Goal: Task Accomplishment & Management: Complete application form

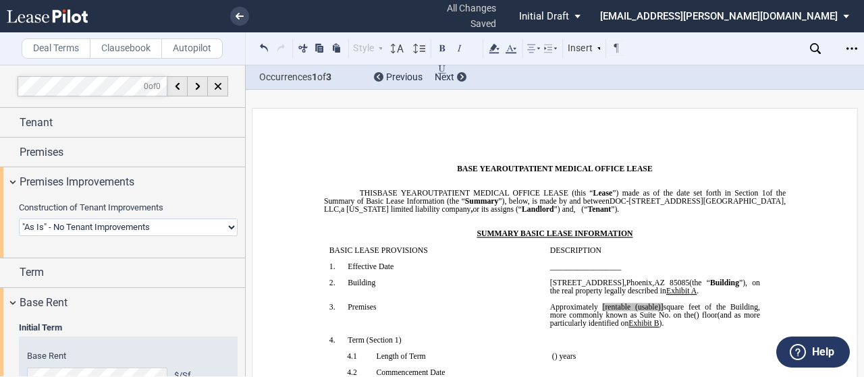
select select "none"
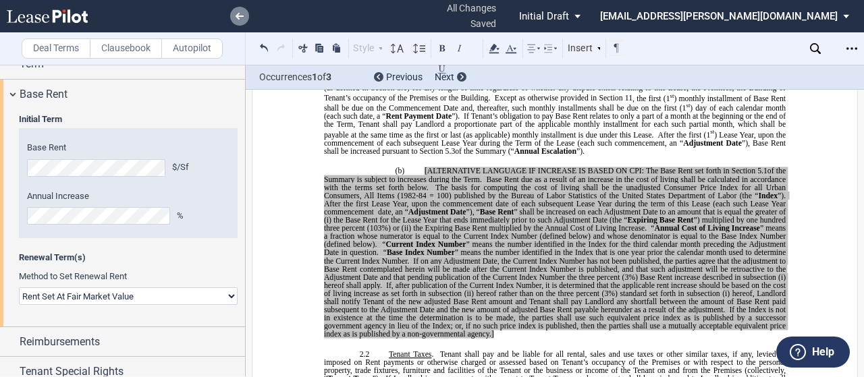
click at [240, 16] on use at bounding box center [240, 16] width 8 height 7
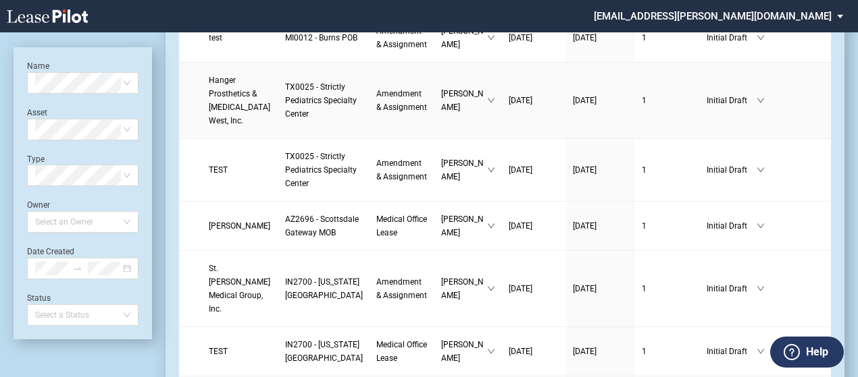
scroll to position [604, 0]
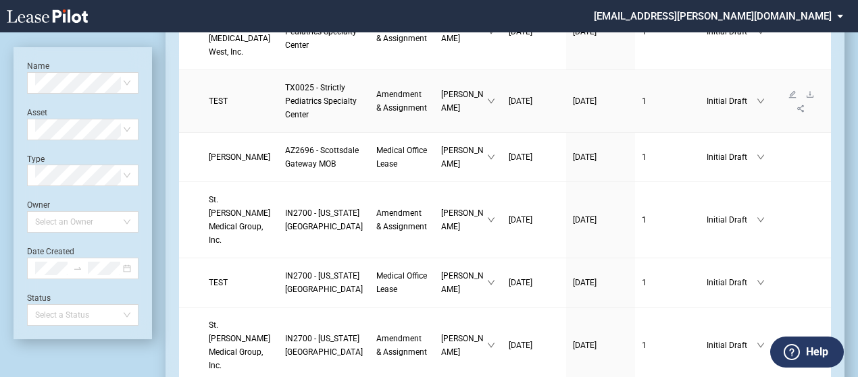
click at [319, 122] on link "TX0025 - Strictly Pediatrics Specialty Center" at bounding box center [324, 101] width 78 height 41
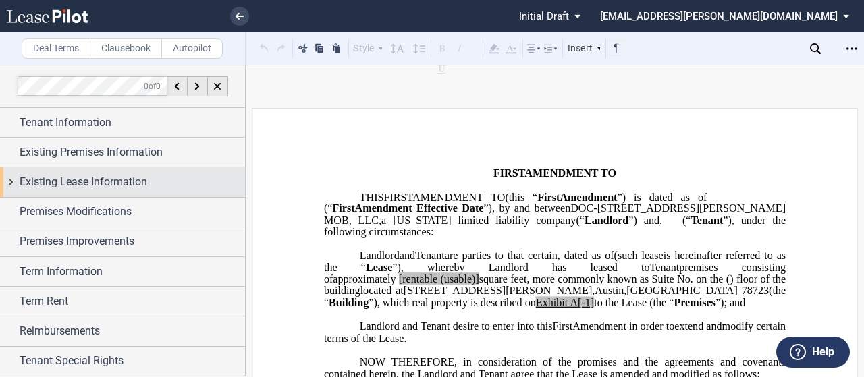
click at [8, 180] on div "Existing Lease Information" at bounding box center [122, 181] width 245 height 29
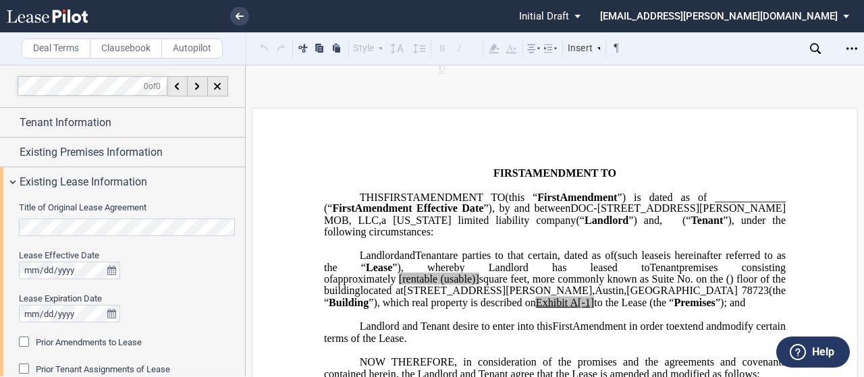
scroll to position [84, 0]
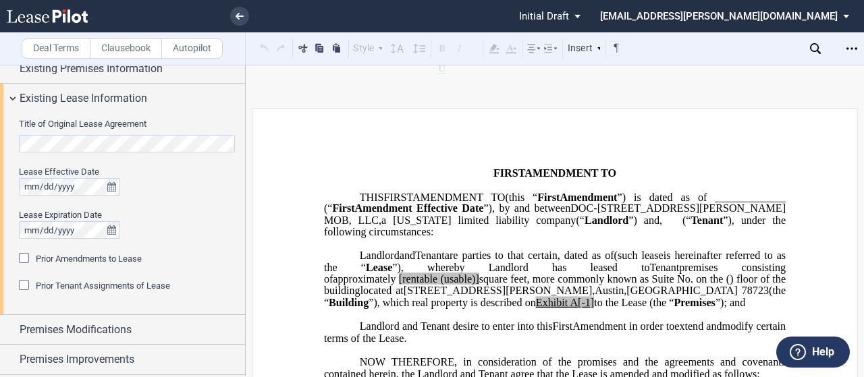
click at [24, 259] on div "Prior Amendments to Lease" at bounding box center [26, 260] width 14 height 14
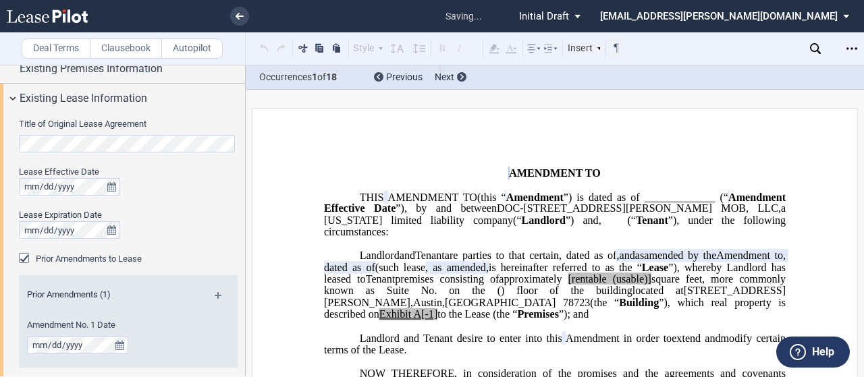
scroll to position [319, 0]
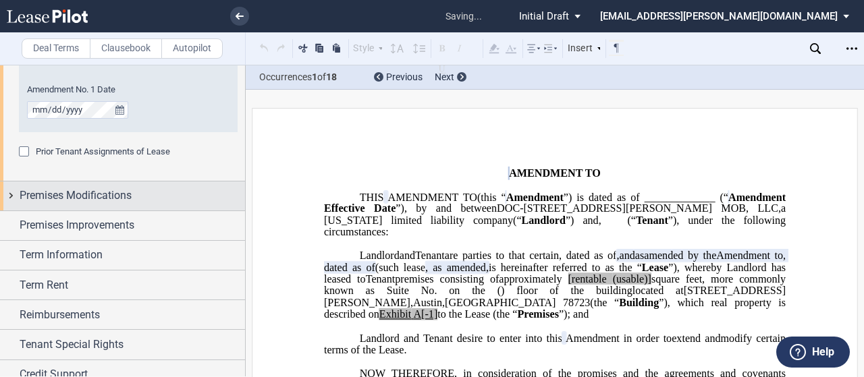
click at [15, 197] on div "Premises Modifications" at bounding box center [122, 196] width 245 height 29
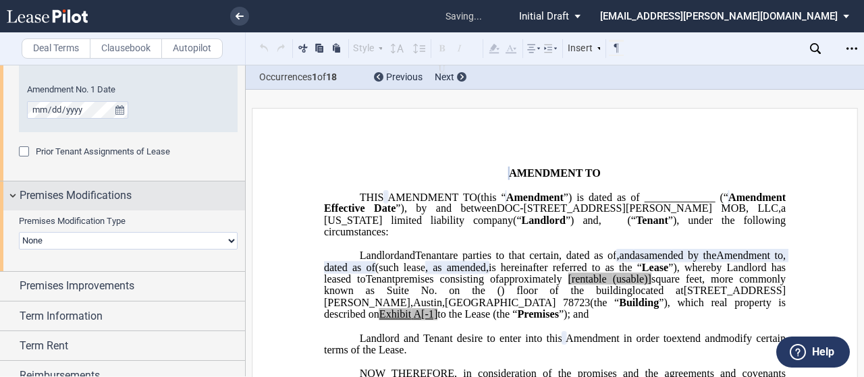
click at [15, 197] on div "Premises Modifications" at bounding box center [122, 196] width 245 height 29
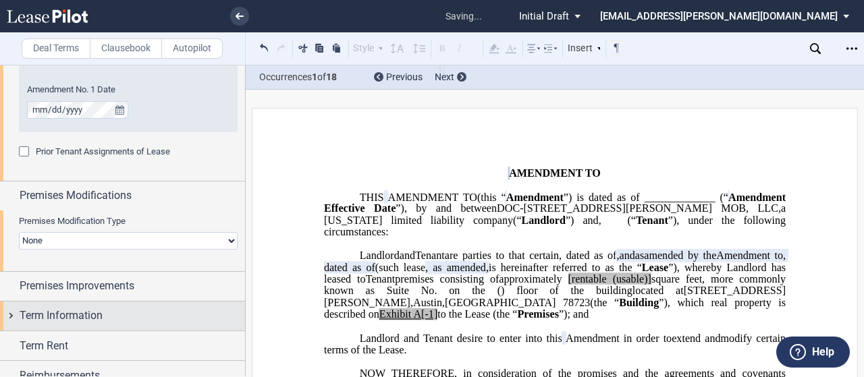
click at [17, 361] on div "Reimbursements" at bounding box center [122, 375] width 245 height 29
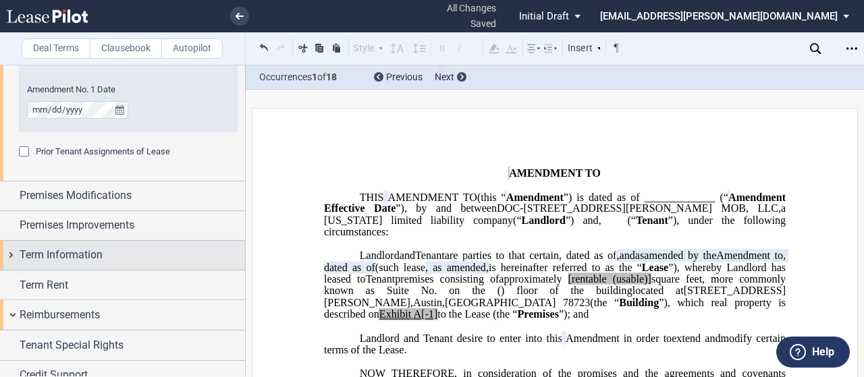
click at [14, 255] on div "Term Information" at bounding box center [122, 255] width 245 height 29
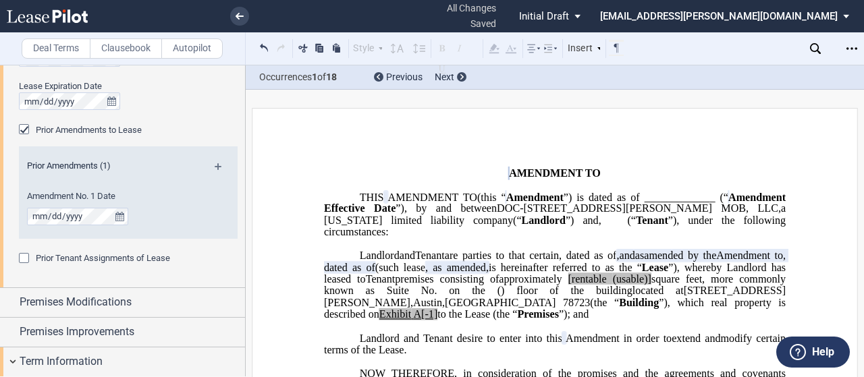
scroll to position [366, 0]
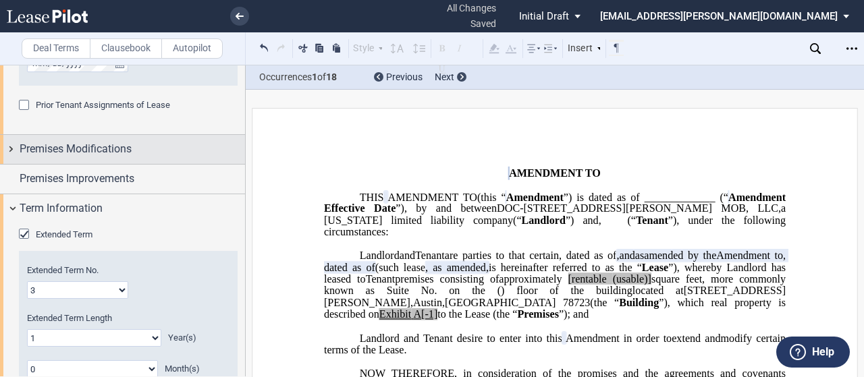
click at [16, 147] on div "Premises Modifications" at bounding box center [122, 149] width 245 height 29
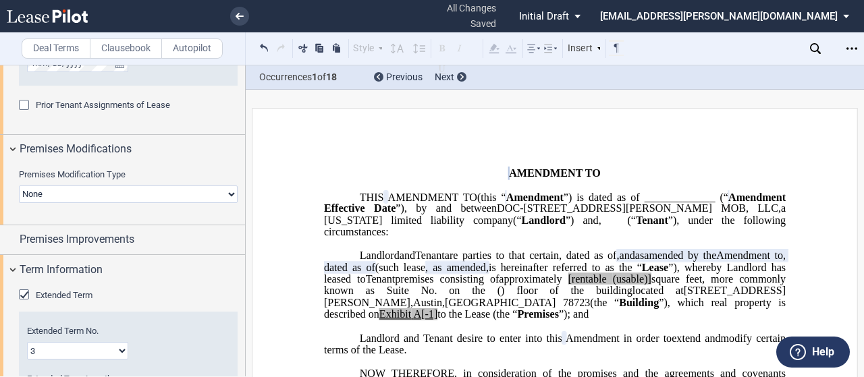
click at [55, 195] on select "None Expansion Relocation" at bounding box center [128, 195] width 219 height 18
click at [165, 170] on label "Premises Modification Type" at bounding box center [128, 175] width 219 height 12
click at [165, 186] on select "None Expansion Relocation" at bounding box center [128, 195] width 219 height 18
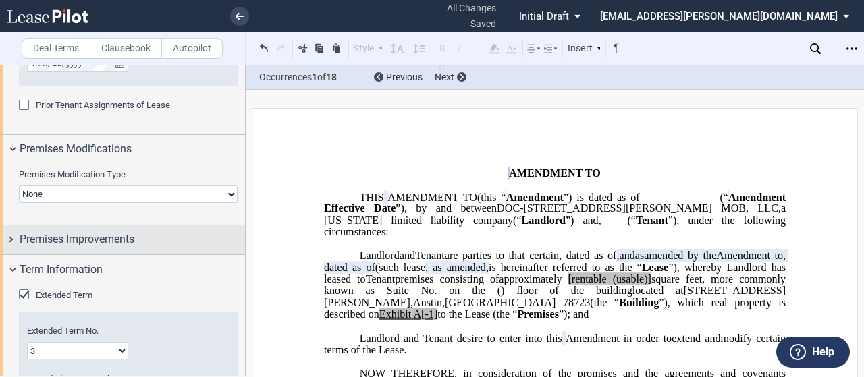
click at [110, 251] on div "Premises Improvements" at bounding box center [122, 240] width 245 height 29
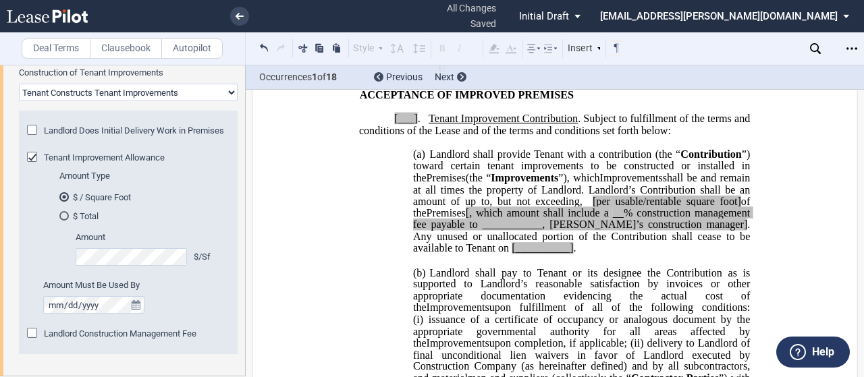
scroll to position [625, 0]
click at [32, 132] on div "Landlord Does Initial Delivery Work in Premises" at bounding box center [34, 132] width 14 height 14
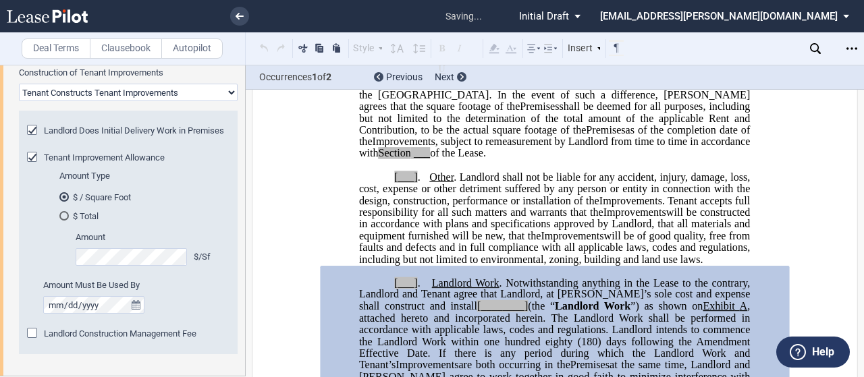
scroll to position [3001, 0]
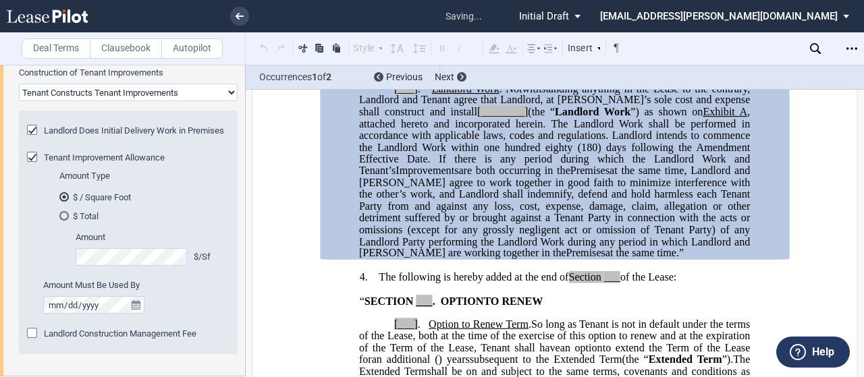
click at [34, 163] on div "Tenant Improvement Allowance" at bounding box center [34, 159] width 14 height 14
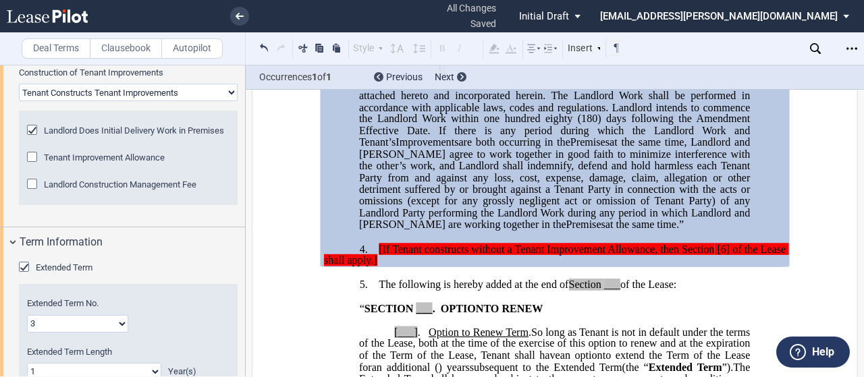
scroll to position [533, 0]
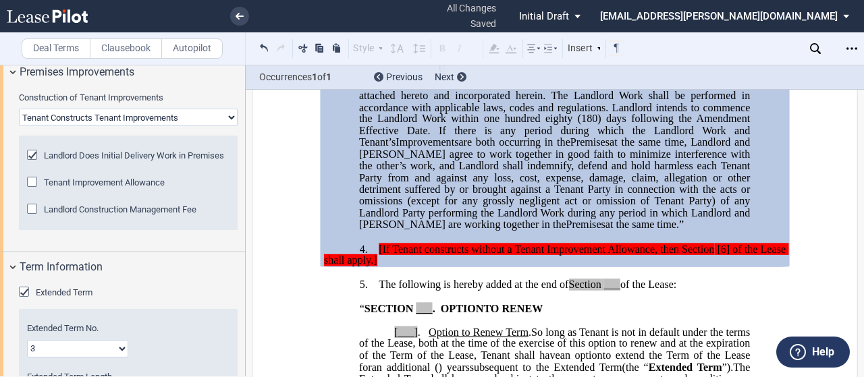
click at [166, 119] on select "Landlord Constructs Tenant Improvements Tenant Constructs Tenant Improvements "…" at bounding box center [128, 118] width 219 height 18
select select "landlord"
click at [19, 109] on select "Landlord Constructs Tenant Improvements Tenant Constructs Tenant Improvements "…" at bounding box center [128, 118] width 219 height 18
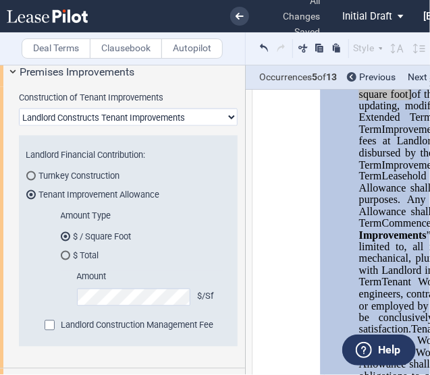
scroll to position [1226, 0]
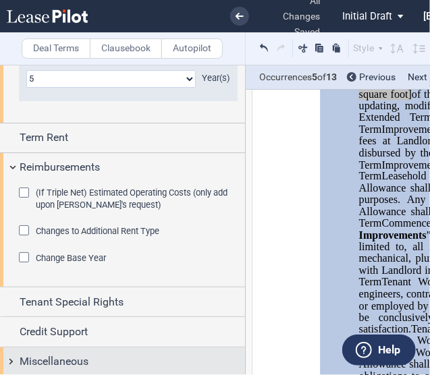
click at [9, 357] on div "Miscellaneous" at bounding box center [122, 362] width 245 height 29
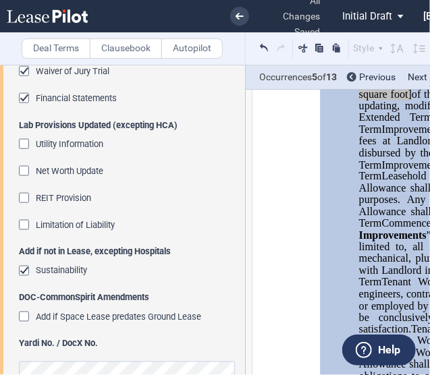
scroll to position [1771, 0]
